Goal: Information Seeking & Learning: Learn about a topic

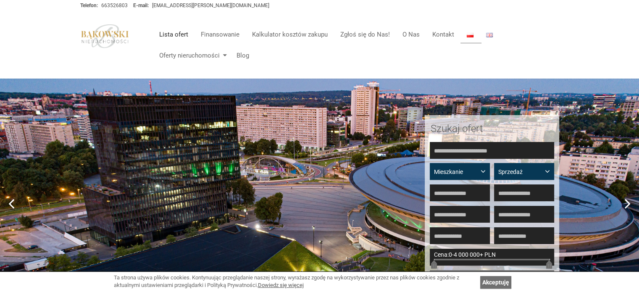
click at [181, 32] on link "Lista ofert" at bounding box center [174, 34] width 42 height 17
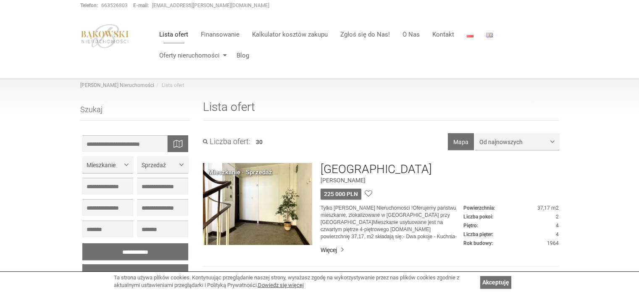
scroll to position [126, 0]
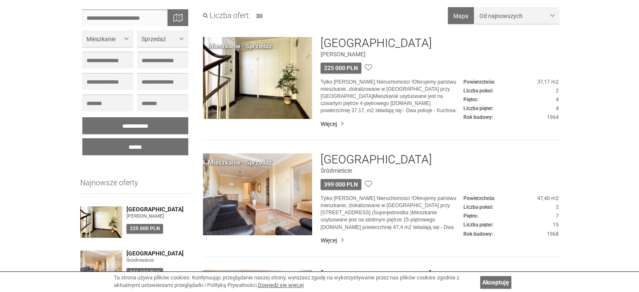
click at [125, 18] on input "text" at bounding box center [135, 17] width 106 height 17
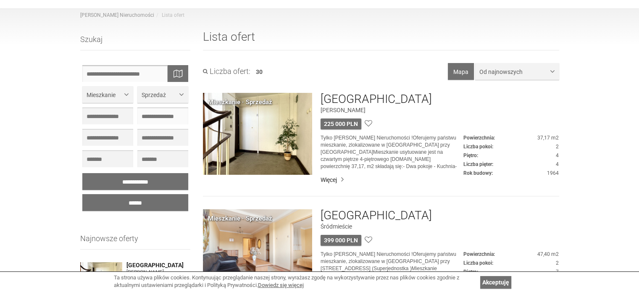
scroll to position [0, 0]
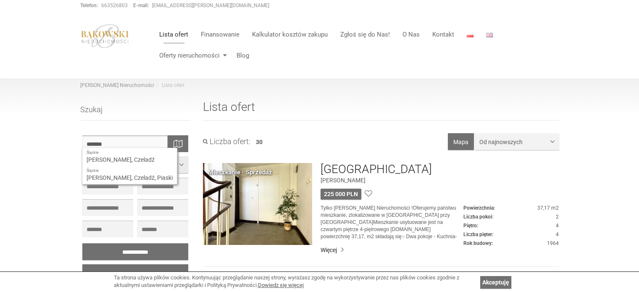
type input "*******"
click at [82, 264] on input "******" at bounding box center [135, 272] width 106 height 17
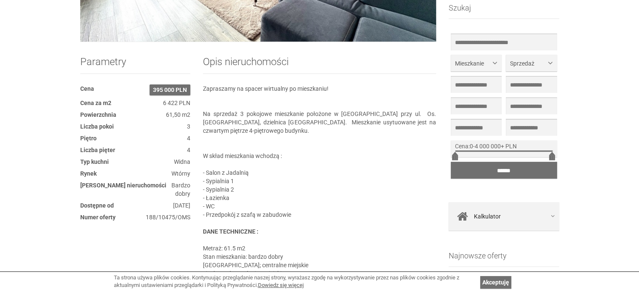
scroll to position [294, 0]
drag, startPoint x: 433, startPoint y: 114, endPoint x: 343, endPoint y: 112, distance: 89.9
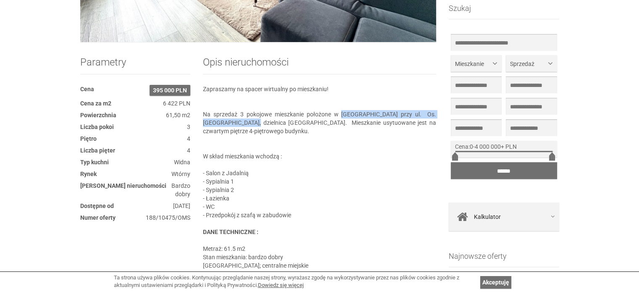
drag, startPoint x: 346, startPoint y: 112, endPoint x: 249, endPoint y: 121, distance: 97.4
copy section "Czeladzi przy ul. Os. Dziekana, dzielnica Piaski."
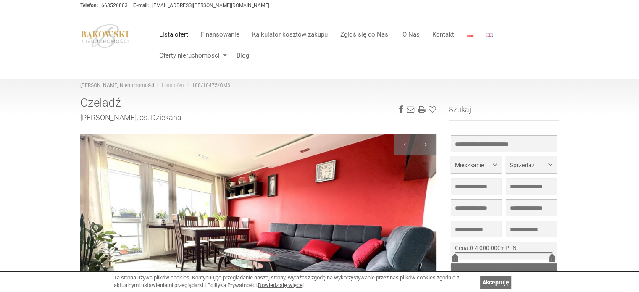
click at [177, 34] on link "Lista ofert" at bounding box center [174, 34] width 42 height 17
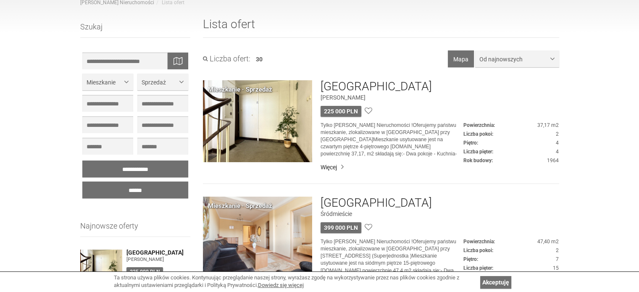
scroll to position [84, 0]
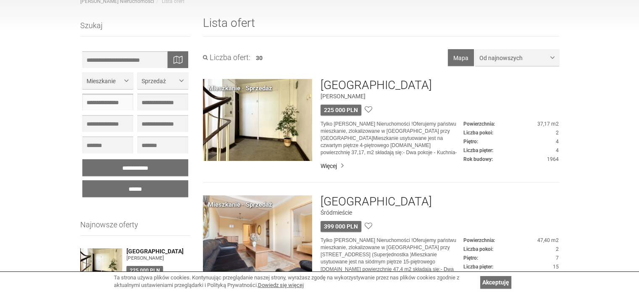
click at [122, 103] on input "text" at bounding box center [107, 102] width 51 height 17
type input "**"
click at [145, 144] on input "text" at bounding box center [162, 144] width 51 height 17
click at [152, 147] on input "******" at bounding box center [162, 144] width 51 height 17
type input "******"
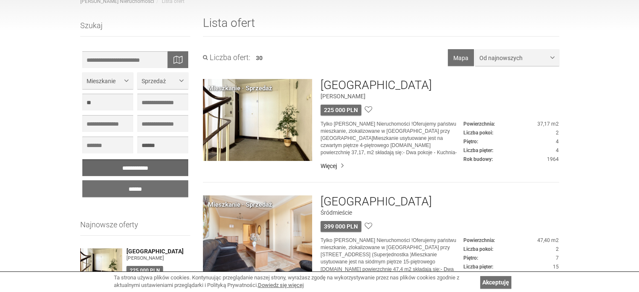
click at [144, 169] on input "**********" at bounding box center [135, 167] width 106 height 17
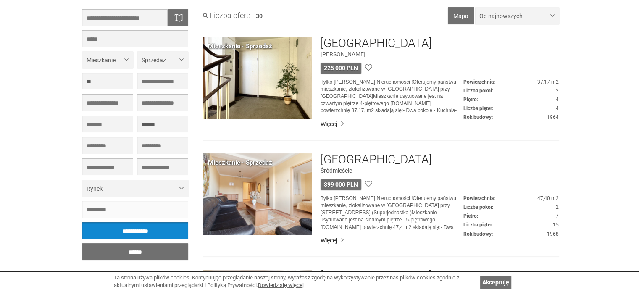
scroll to position [126, 0]
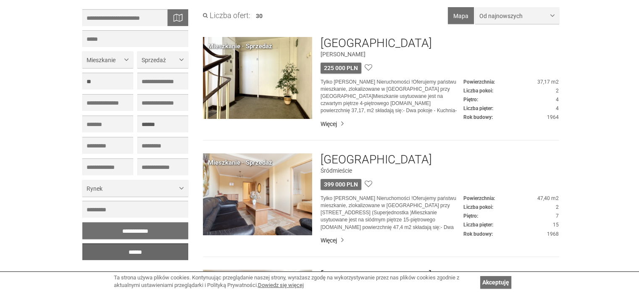
click at [143, 258] on input "******" at bounding box center [135, 251] width 106 height 17
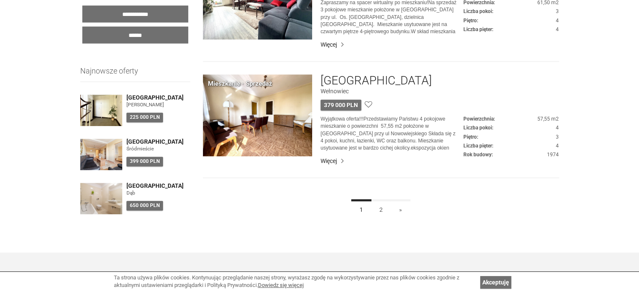
scroll to position [672, 0]
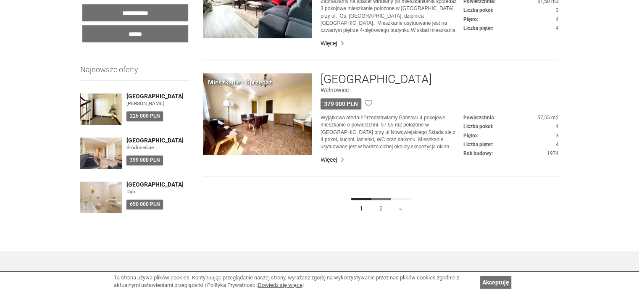
click at [377, 211] on link "2" at bounding box center [381, 207] width 20 height 19
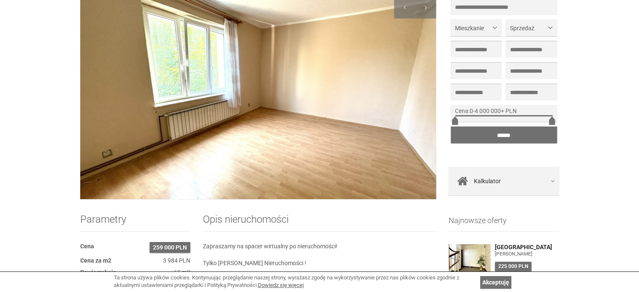
scroll to position [84, 0]
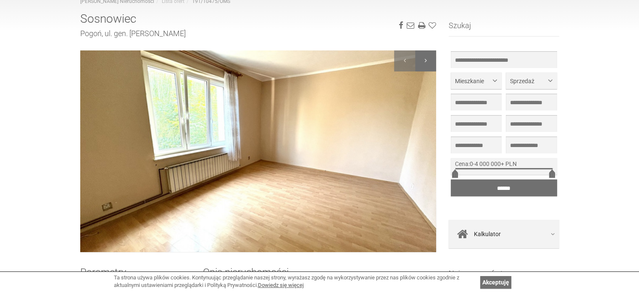
click at [424, 58] on div at bounding box center [425, 60] width 21 height 21
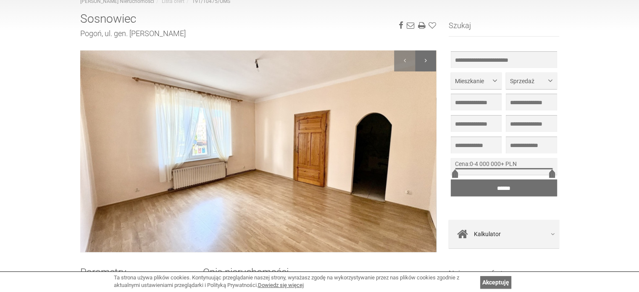
click at [424, 58] on div at bounding box center [425, 60] width 21 height 21
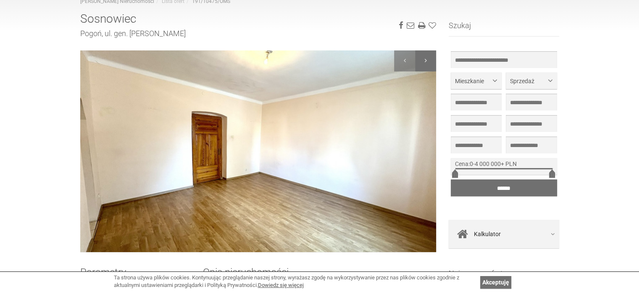
click at [424, 58] on div at bounding box center [425, 60] width 21 height 21
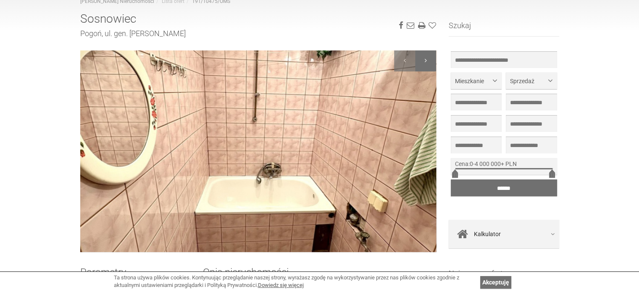
click at [424, 58] on div at bounding box center [425, 60] width 21 height 21
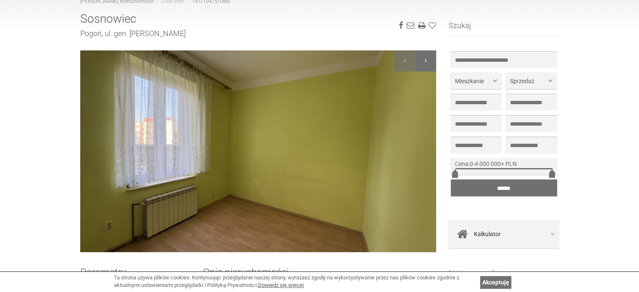
click at [424, 58] on div at bounding box center [425, 60] width 21 height 21
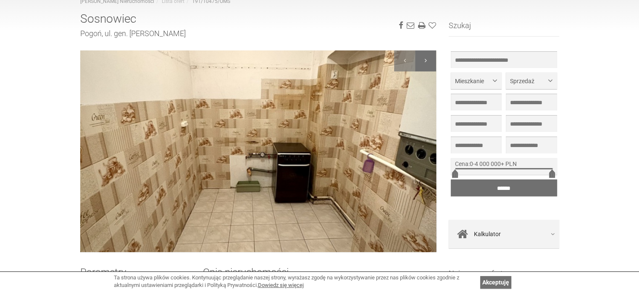
click at [424, 58] on div at bounding box center [425, 60] width 21 height 21
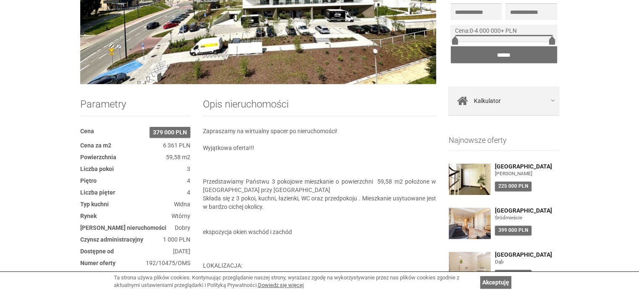
scroll to position [126, 0]
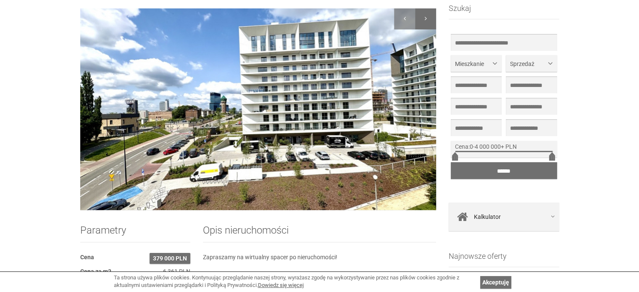
click at [423, 18] on div at bounding box center [425, 18] width 21 height 21
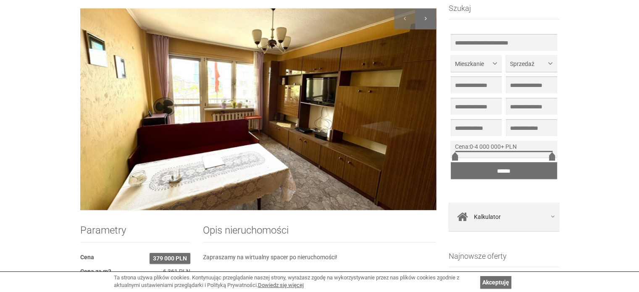
click at [423, 18] on div at bounding box center [425, 18] width 21 height 21
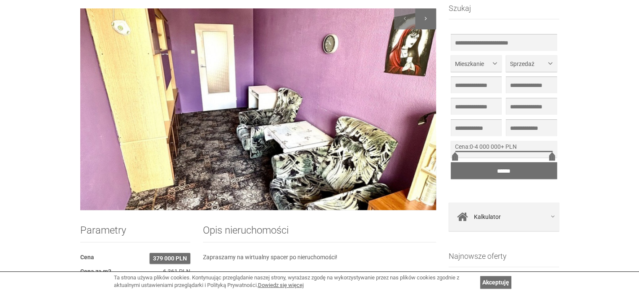
click at [423, 18] on div at bounding box center [425, 18] width 21 height 21
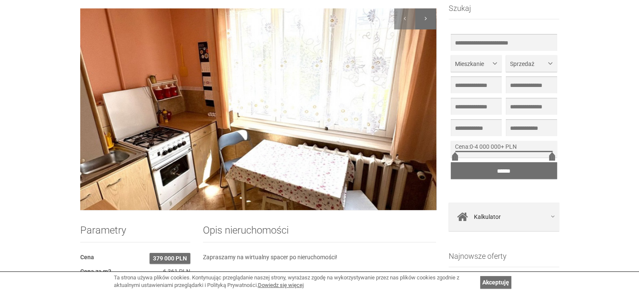
click at [423, 18] on div at bounding box center [425, 18] width 21 height 21
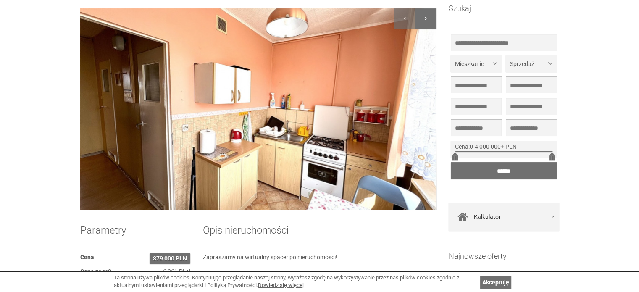
click at [423, 18] on div at bounding box center [425, 18] width 21 height 21
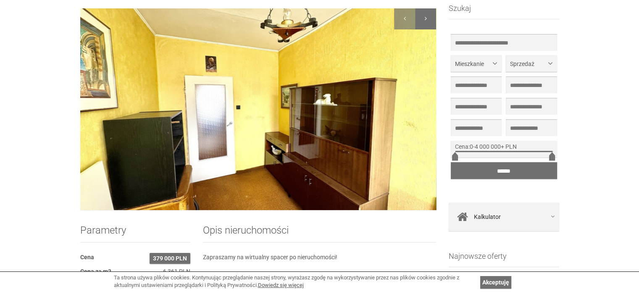
click at [423, 18] on div at bounding box center [425, 18] width 21 height 21
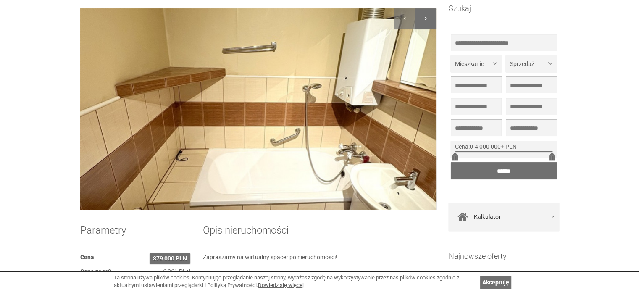
click at [423, 18] on div at bounding box center [425, 18] width 21 height 21
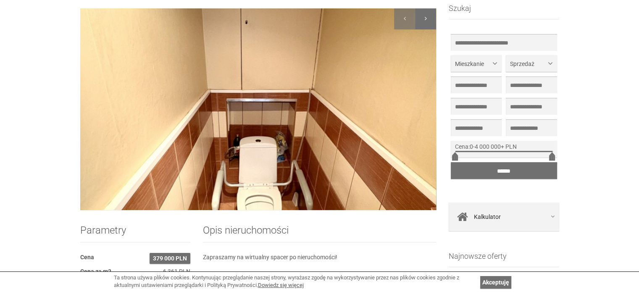
click at [423, 18] on div at bounding box center [425, 18] width 21 height 21
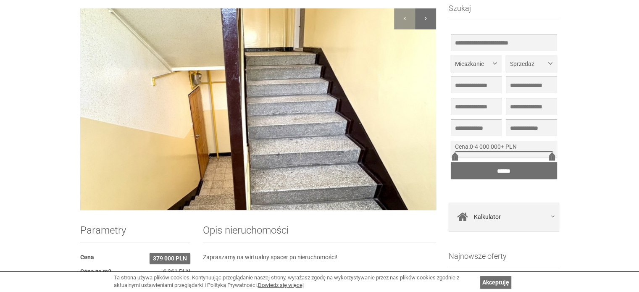
click at [423, 18] on div at bounding box center [425, 18] width 21 height 21
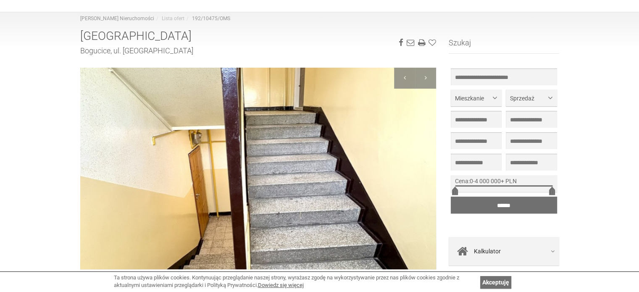
scroll to position [0, 0]
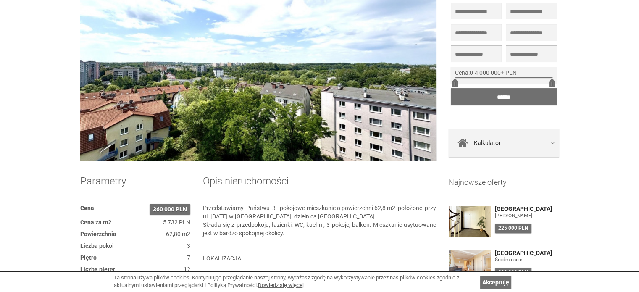
scroll to position [126, 0]
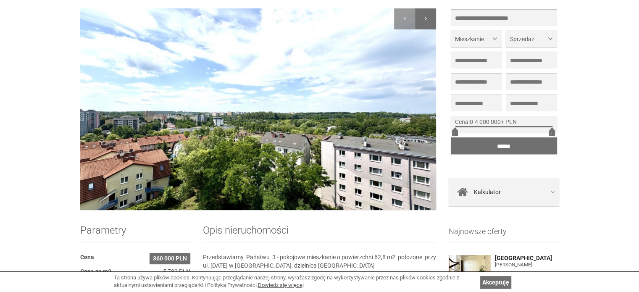
click at [423, 16] on div at bounding box center [425, 18] width 21 height 21
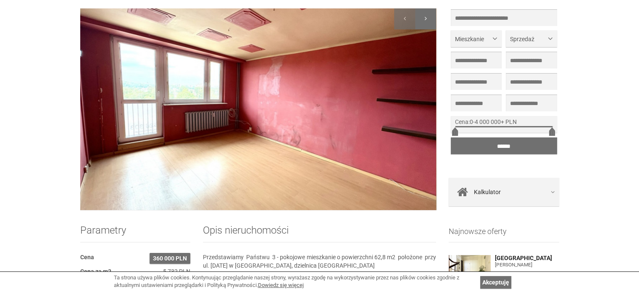
click at [423, 16] on div at bounding box center [425, 18] width 21 height 21
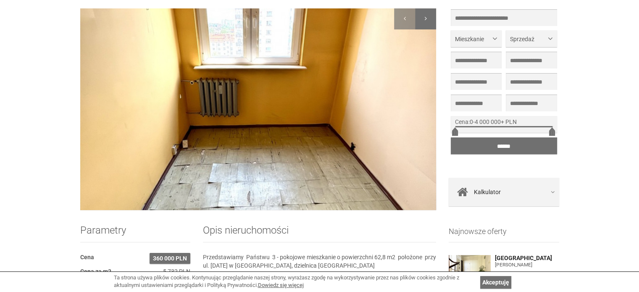
click at [423, 16] on div at bounding box center [425, 18] width 21 height 21
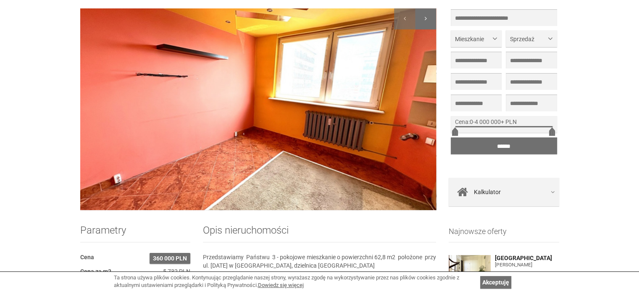
click at [423, 16] on div at bounding box center [425, 18] width 21 height 21
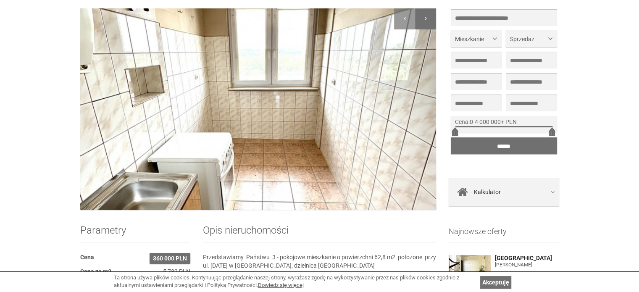
click at [423, 16] on div at bounding box center [425, 18] width 21 height 21
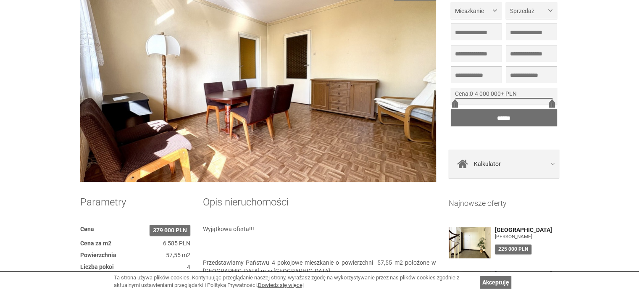
scroll to position [84, 0]
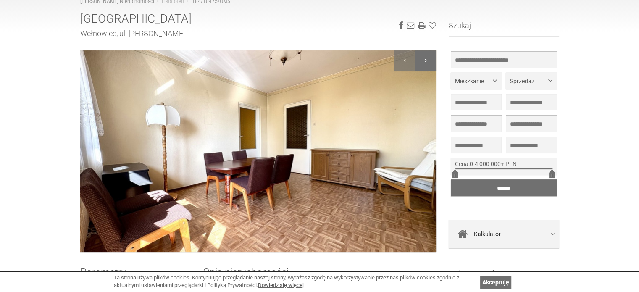
click at [428, 60] on div at bounding box center [425, 60] width 21 height 21
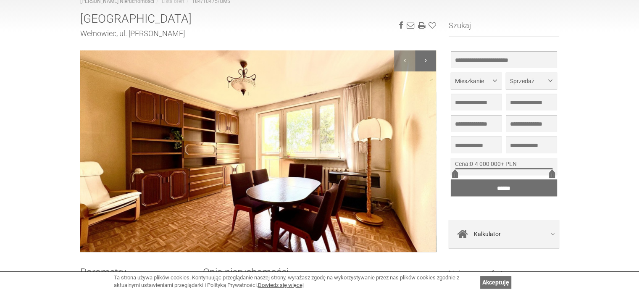
click at [428, 60] on div at bounding box center [425, 60] width 21 height 21
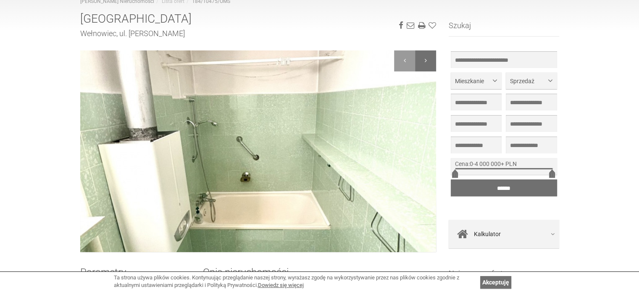
click at [428, 60] on div at bounding box center [425, 60] width 21 height 21
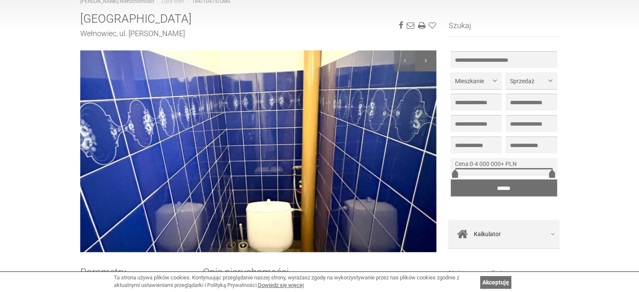
click at [428, 60] on div at bounding box center [425, 60] width 21 height 21
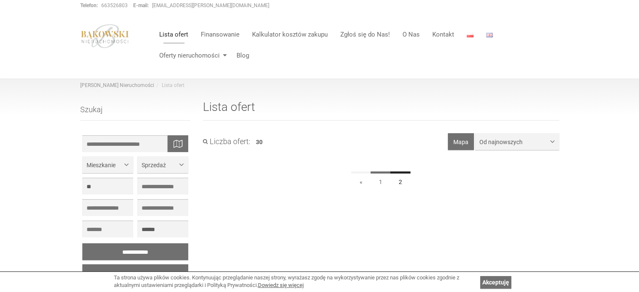
click at [381, 183] on link "1" at bounding box center [380, 180] width 20 height 19
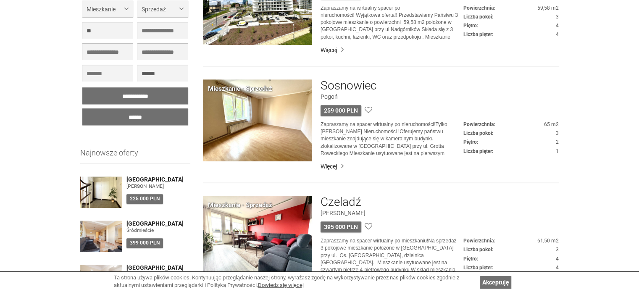
scroll to position [546, 0]
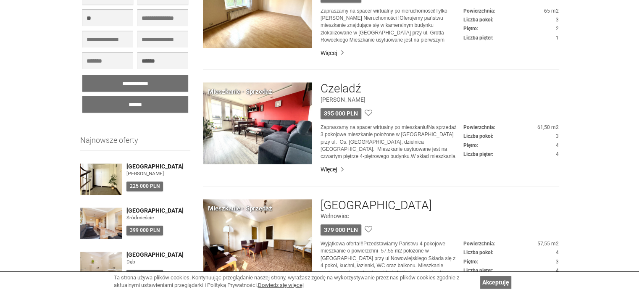
click at [332, 87] on h3 "Czeladź" at bounding box center [340, 88] width 41 height 13
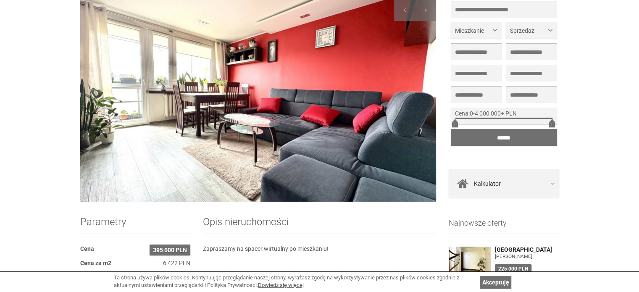
scroll to position [84, 0]
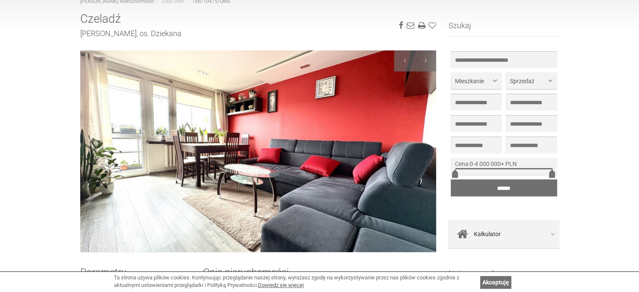
click at [324, 140] on img at bounding box center [258, 151] width 356 height 202
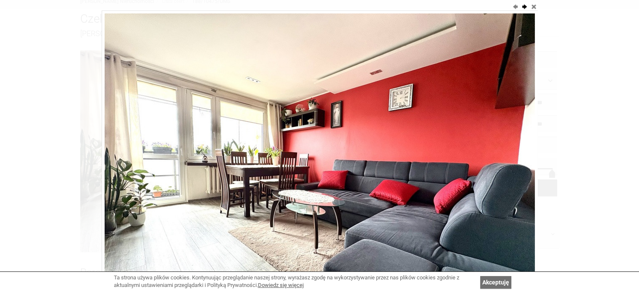
click at [523, 5] on button "next" at bounding box center [524, 6] width 8 height 8
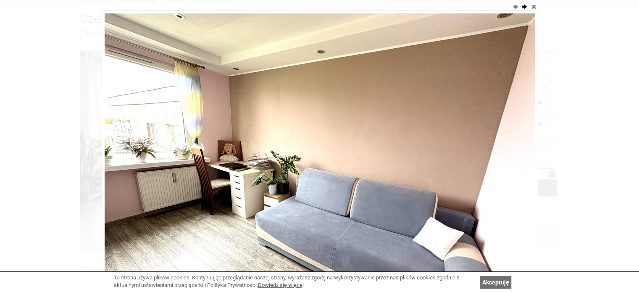
click at [523, 5] on button "next" at bounding box center [524, 6] width 8 height 8
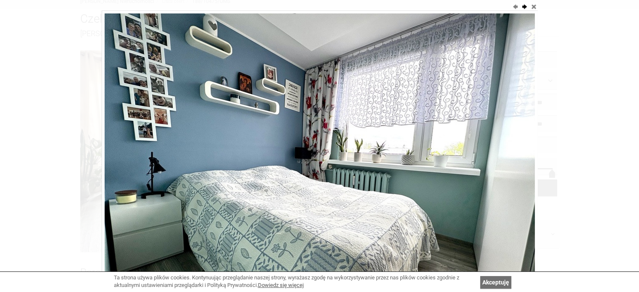
click at [523, 5] on button "next" at bounding box center [524, 6] width 8 height 8
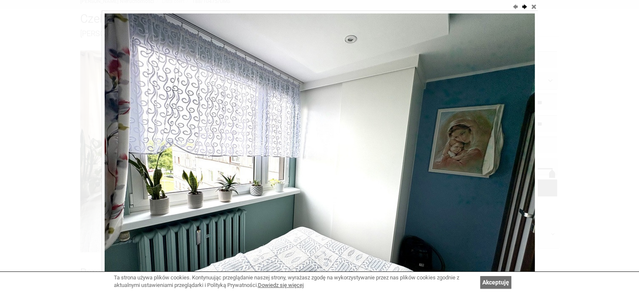
click at [522, 4] on button "next" at bounding box center [524, 6] width 8 height 8
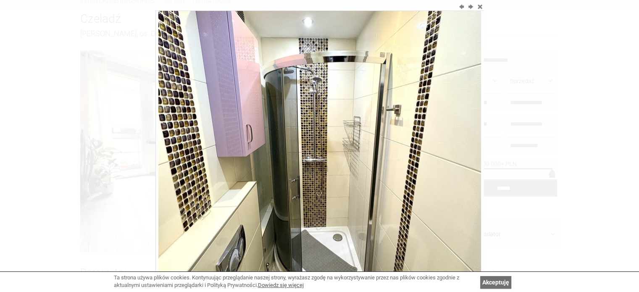
scroll to position [146, 0]
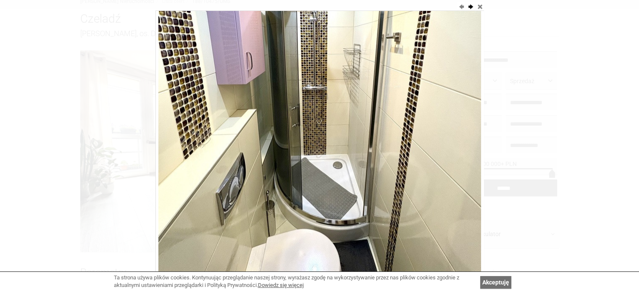
click at [472, 8] on button "next" at bounding box center [470, 6] width 8 height 8
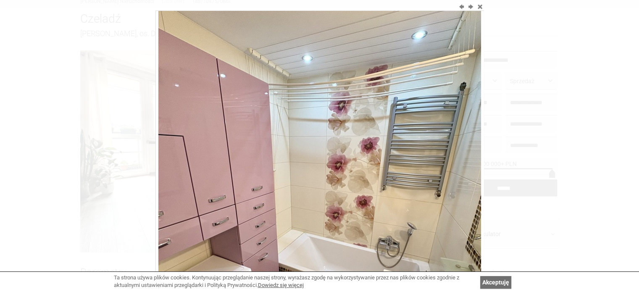
drag, startPoint x: 438, startPoint y: 59, endPoint x: 428, endPoint y: 79, distance: 22.5
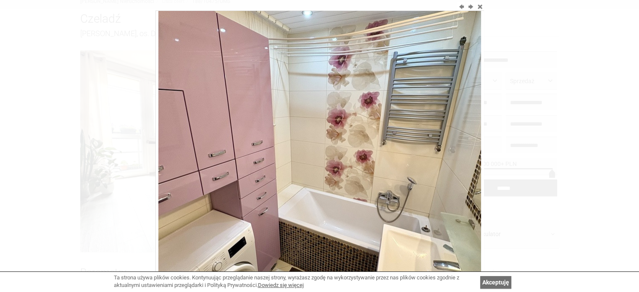
scroll to position [84, 0]
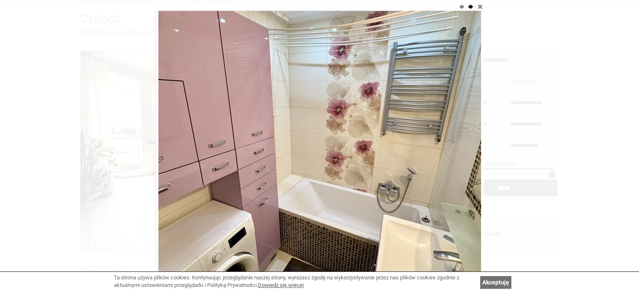
drag, startPoint x: 428, startPoint y: 79, endPoint x: 469, endPoint y: 7, distance: 82.6
click at [469, 7] on button "next" at bounding box center [470, 6] width 8 height 8
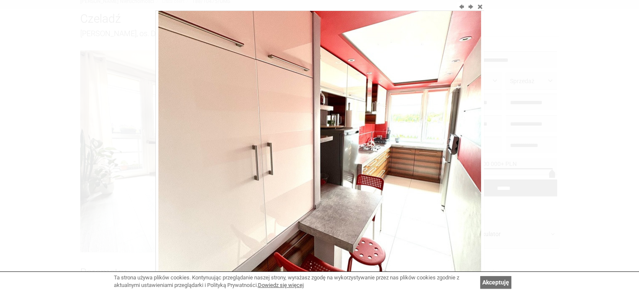
scroll to position [20, 0]
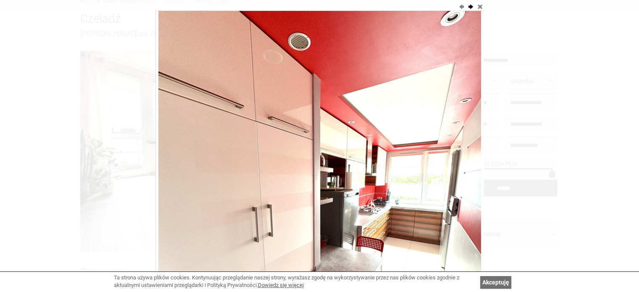
click at [469, 8] on button "next" at bounding box center [470, 6] width 8 height 8
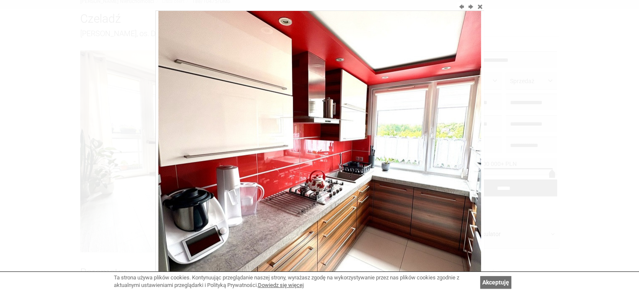
scroll to position [0, 0]
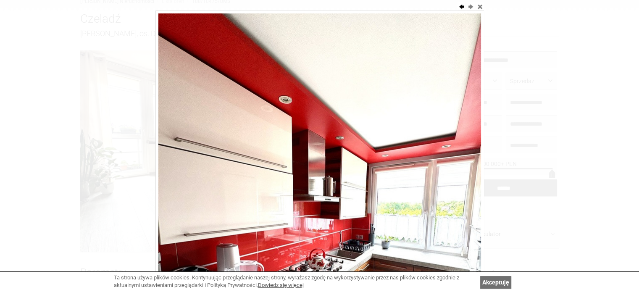
click at [458, 6] on button "previous" at bounding box center [461, 6] width 8 height 8
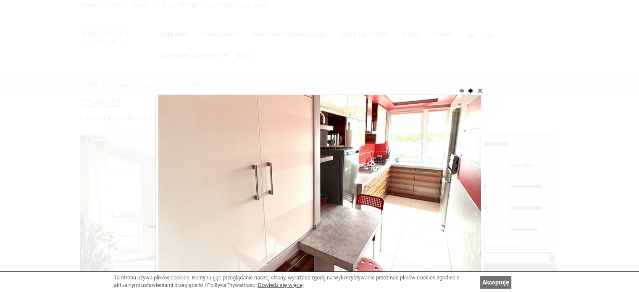
click at [469, 89] on button "next" at bounding box center [470, 90] width 8 height 8
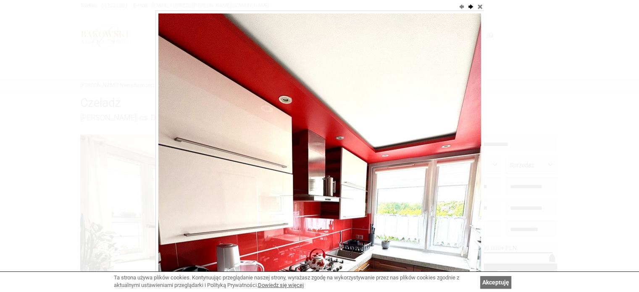
click at [470, 5] on button "next" at bounding box center [470, 6] width 8 height 8
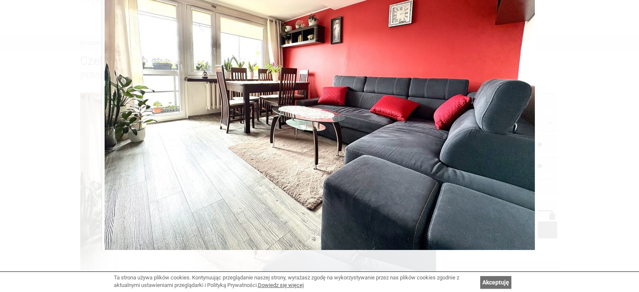
scroll to position [14, 0]
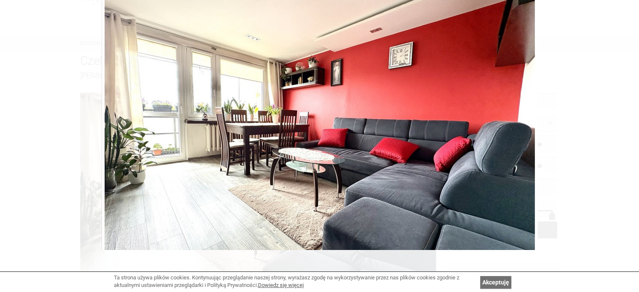
click at [582, 104] on div at bounding box center [319, 146] width 639 height 292
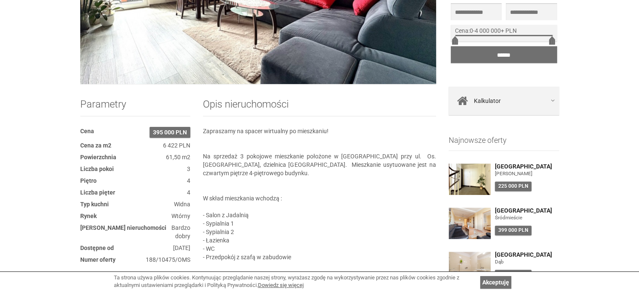
scroll to position [42, 0]
